Goal: Task Accomplishment & Management: Manage account settings

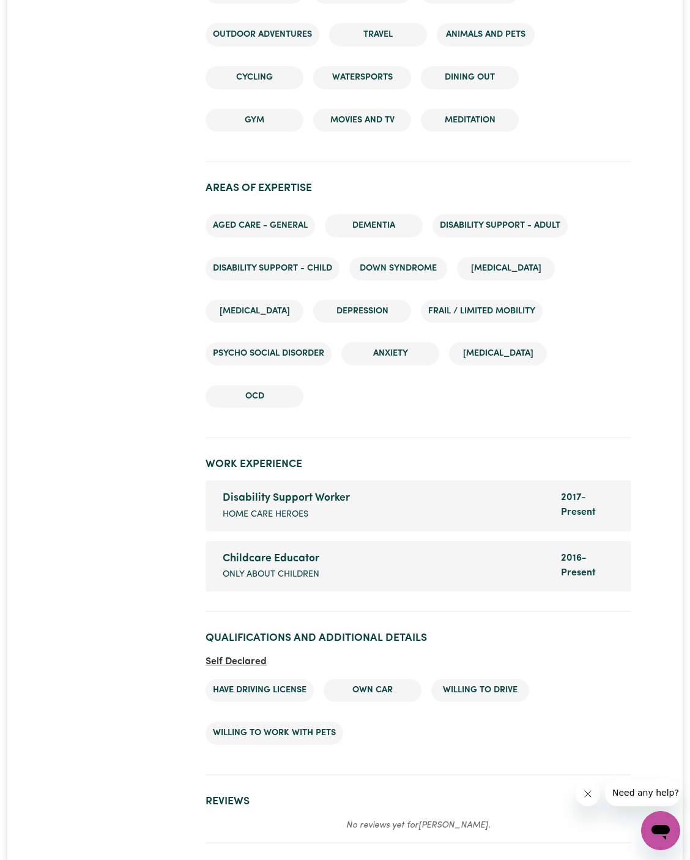
scroll to position [1788, 0]
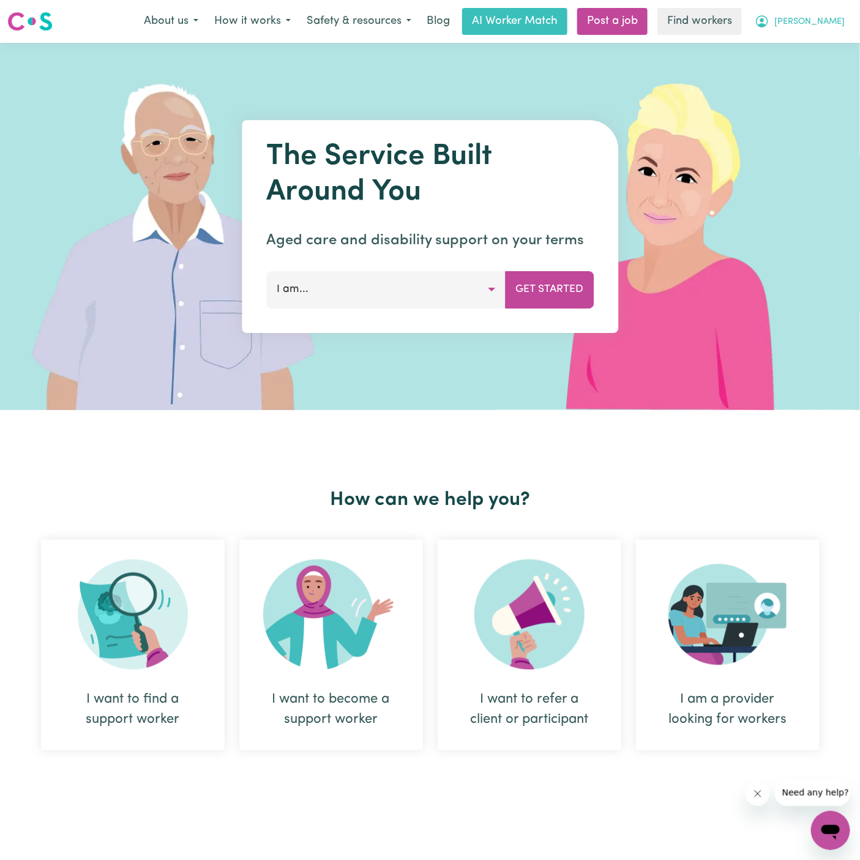
click at [840, 23] on button "[PERSON_NAME]" at bounding box center [799, 22] width 106 height 26
click at [814, 72] on link "Logout" at bounding box center [803, 70] width 97 height 23
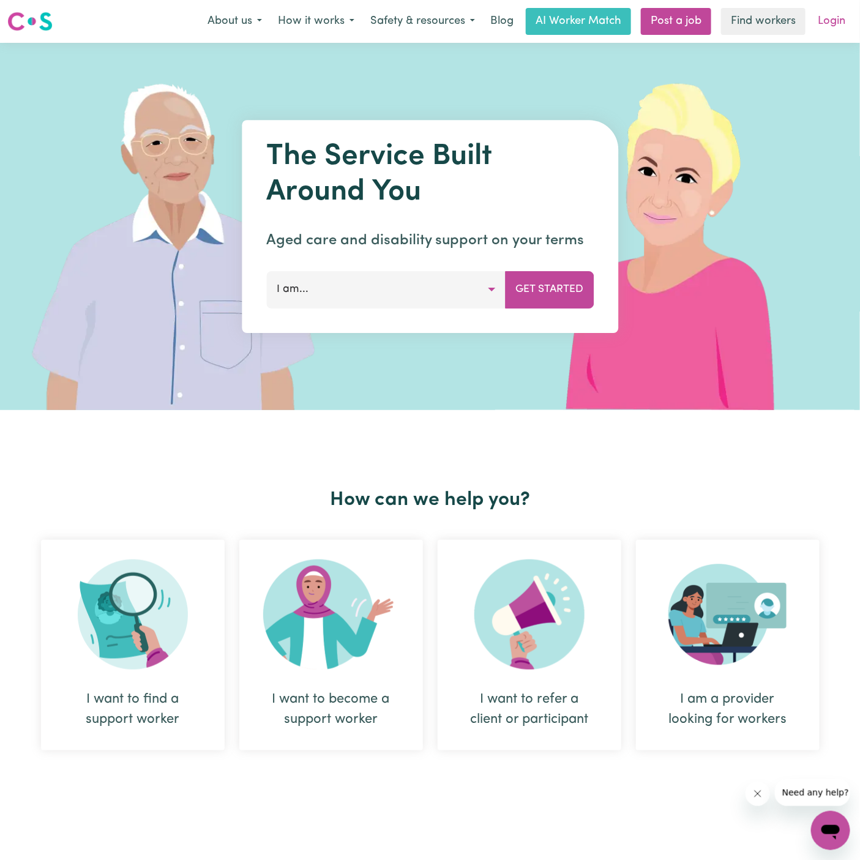
click at [830, 32] on link "Login" at bounding box center [831, 21] width 42 height 27
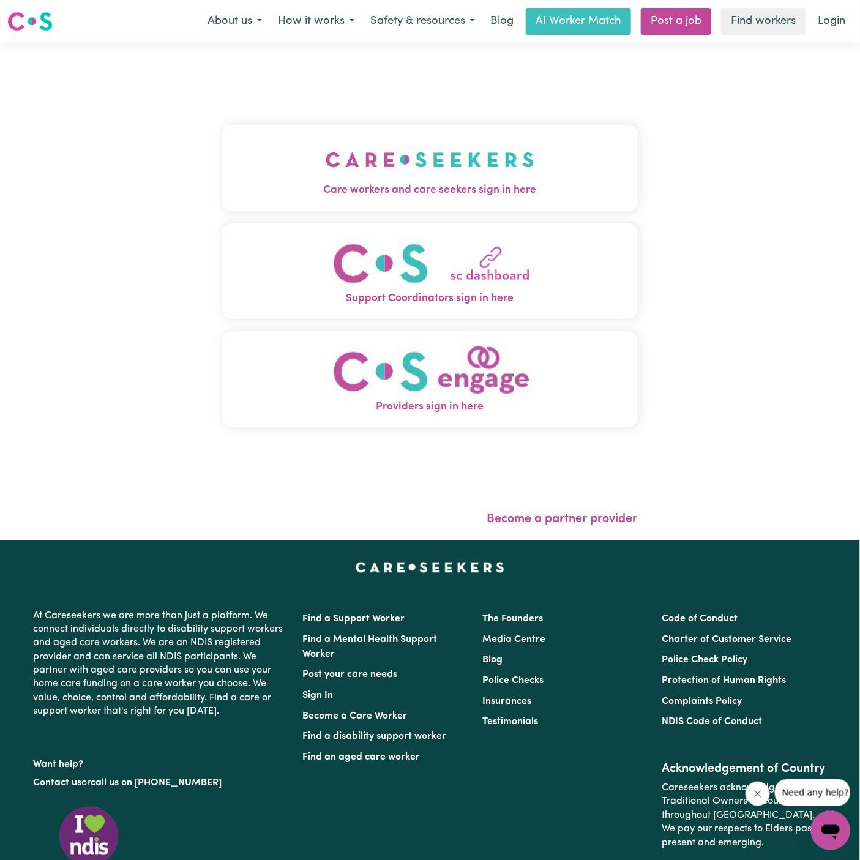
click at [527, 191] on span "Care workers and care seekers sign in here" at bounding box center [429, 190] width 415 height 16
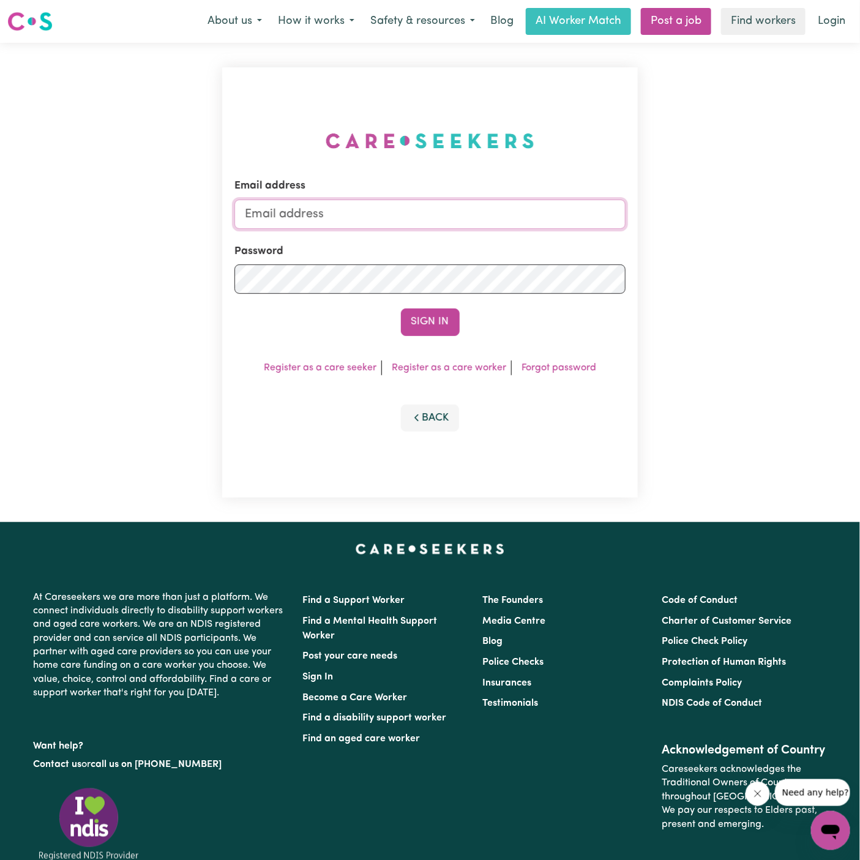
type input "dyan@careseekers.com.au"
click at [442, 319] on button "Sign In" at bounding box center [430, 321] width 59 height 27
